Goal: Check status: Check status

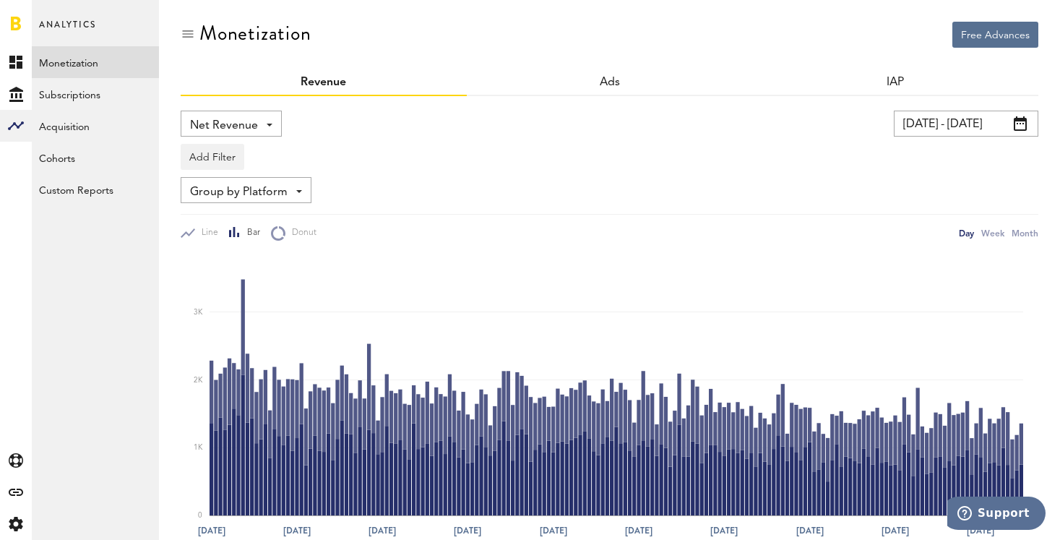
click at [936, 131] on input "[DATE] - [DATE]" at bounding box center [966, 124] width 144 height 26
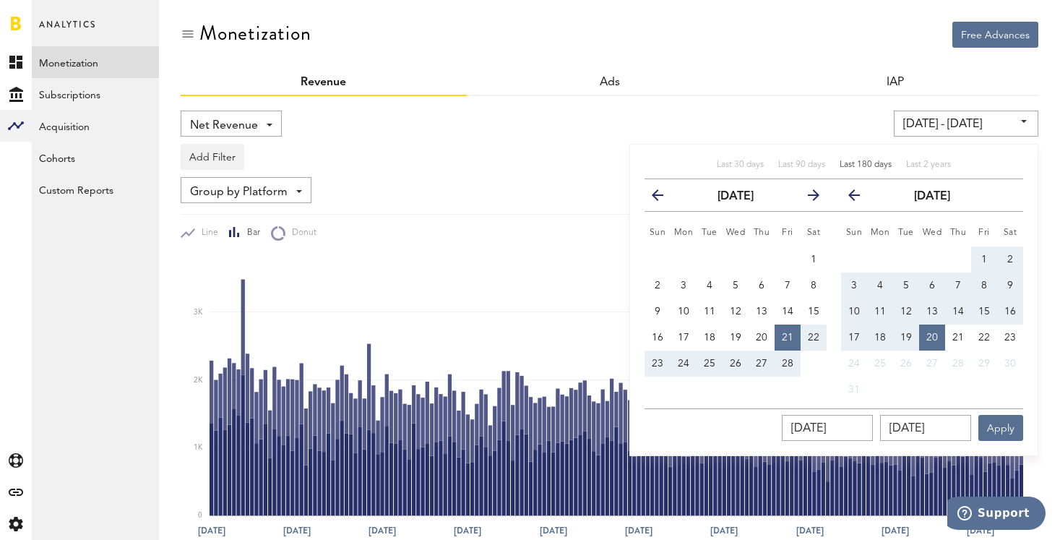
click at [864, 163] on span "Last 180 days" at bounding box center [865, 164] width 52 height 9
type input "[DATE] - [DATE]"
type input "[DATE]"
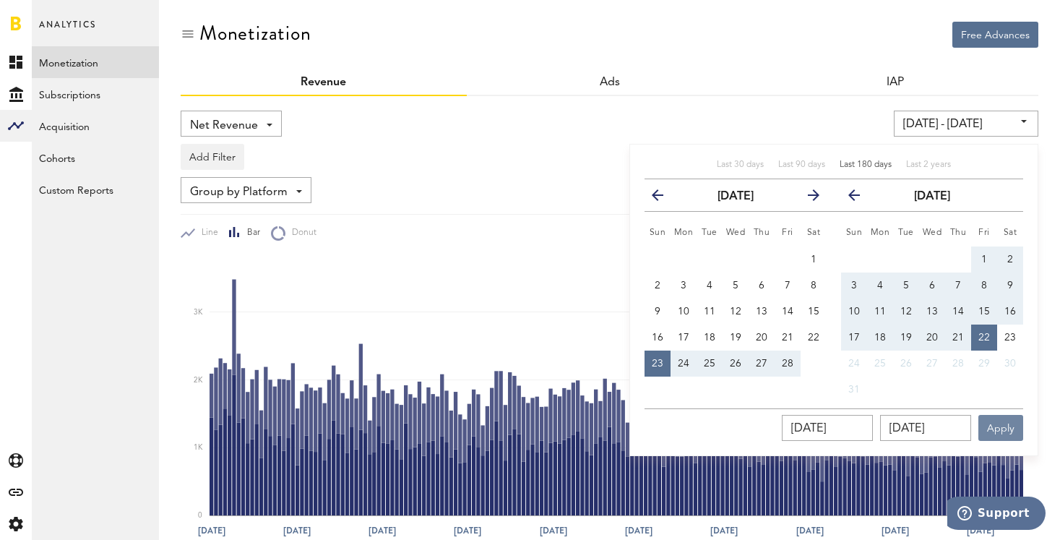
click at [1009, 433] on button "Apply" at bounding box center [1000, 428] width 45 height 26
